Goal: Task Accomplishment & Management: Manage account settings

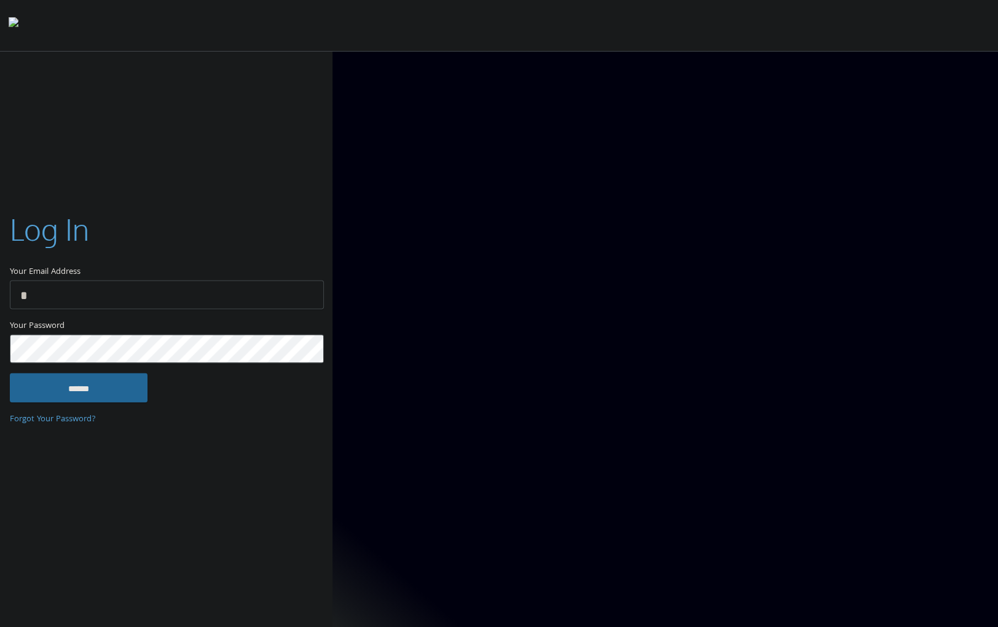
click at [253, 295] on input "Your Email Address" at bounding box center [167, 294] width 314 height 29
type input "**********"
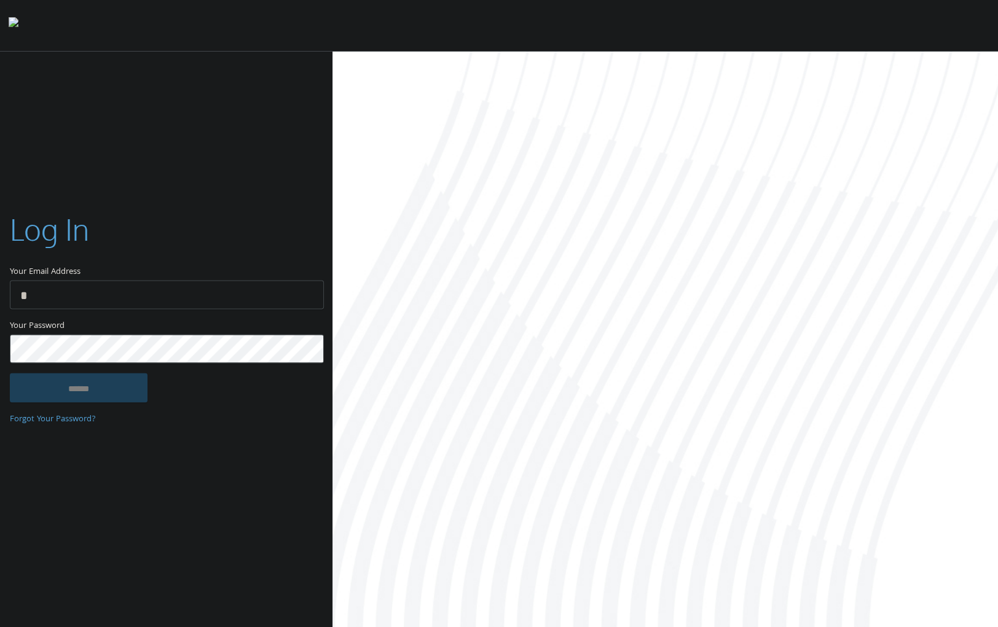
type input "**********"
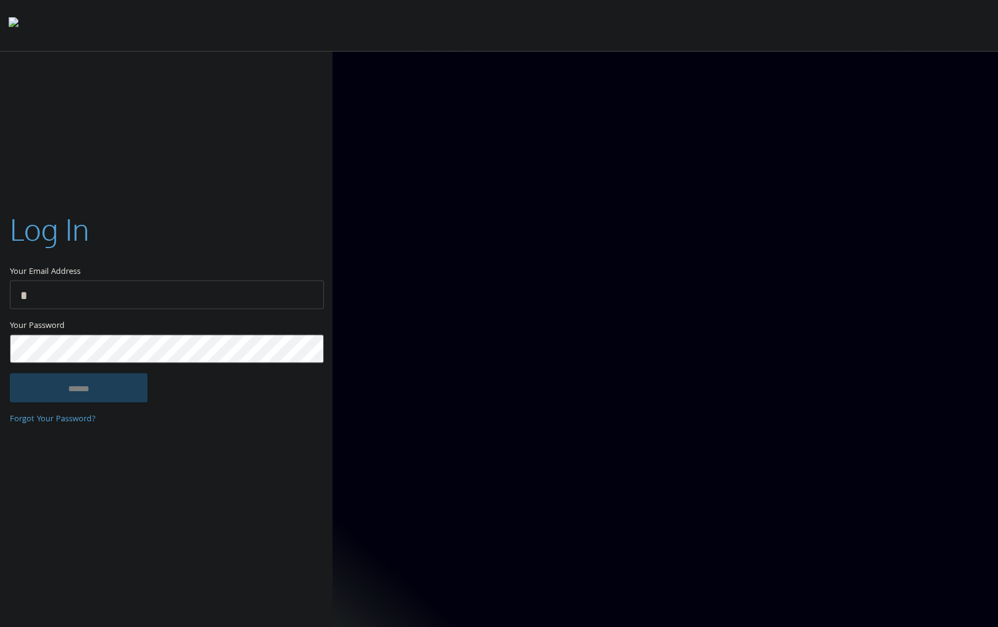
type input "**********"
